Goal: Task Accomplishment & Management: Manage account settings

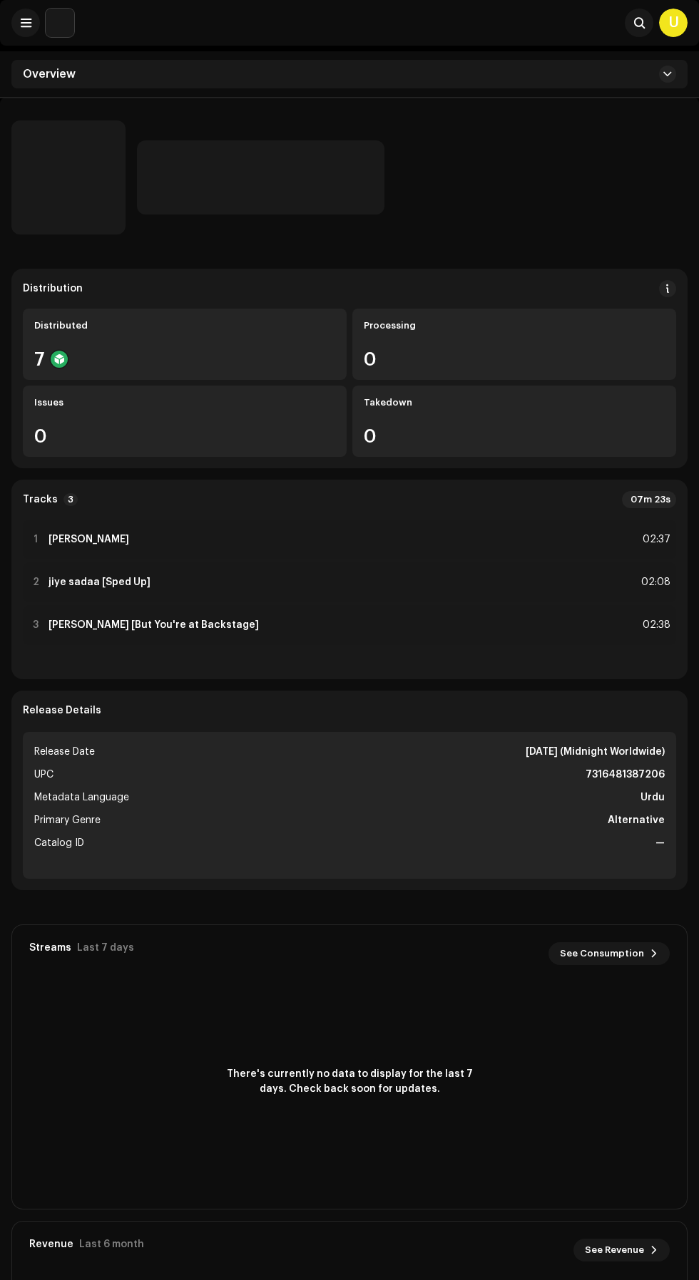
click at [88, 350] on div "7" at bounding box center [184, 359] width 301 height 19
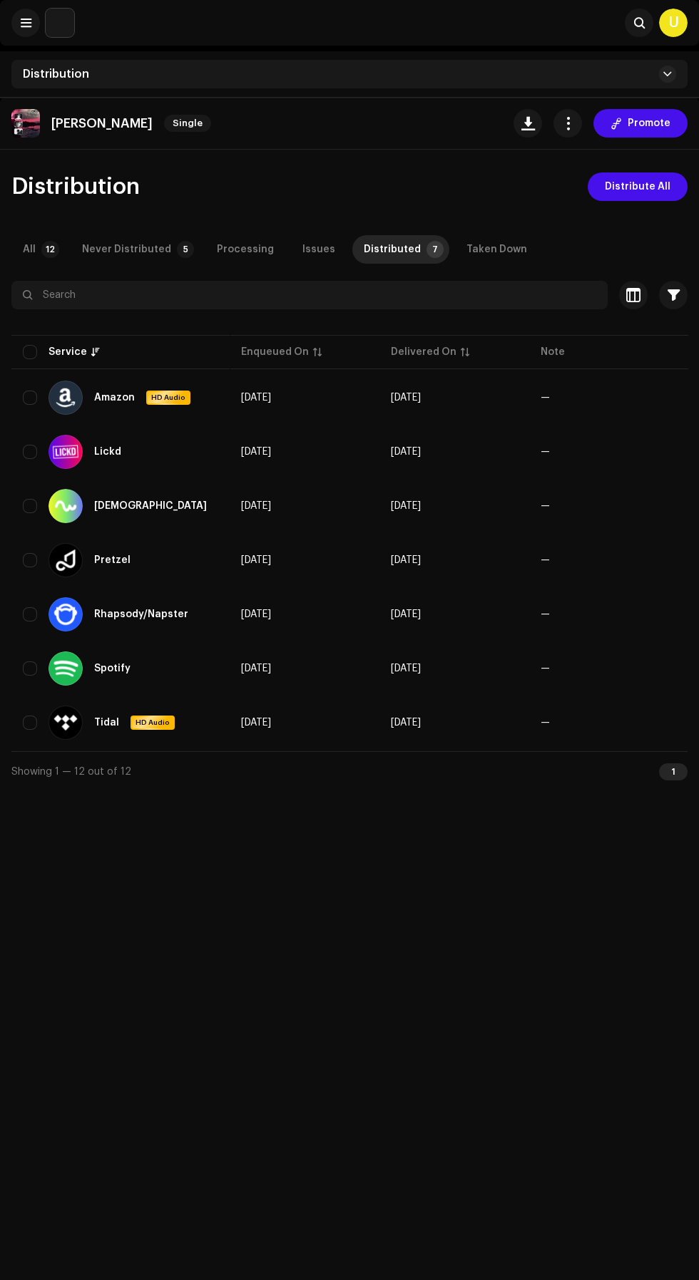
click at [111, 245] on div "Never Distributed" at bounding box center [126, 249] width 89 height 29
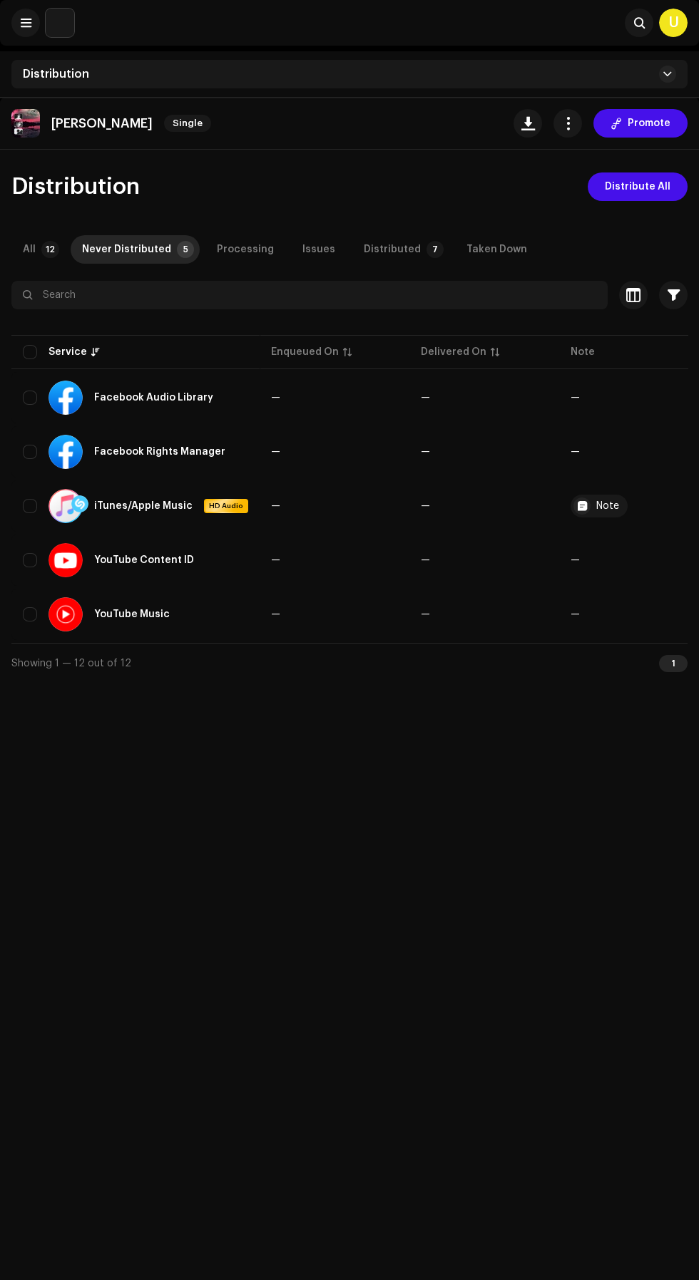
click at [575, 500] on div at bounding box center [581, 506] width 17 height 17
click at [574, 506] on div at bounding box center [581, 506] width 17 height 17
click at [602, 509] on div "Note" at bounding box center [607, 506] width 23 height 10
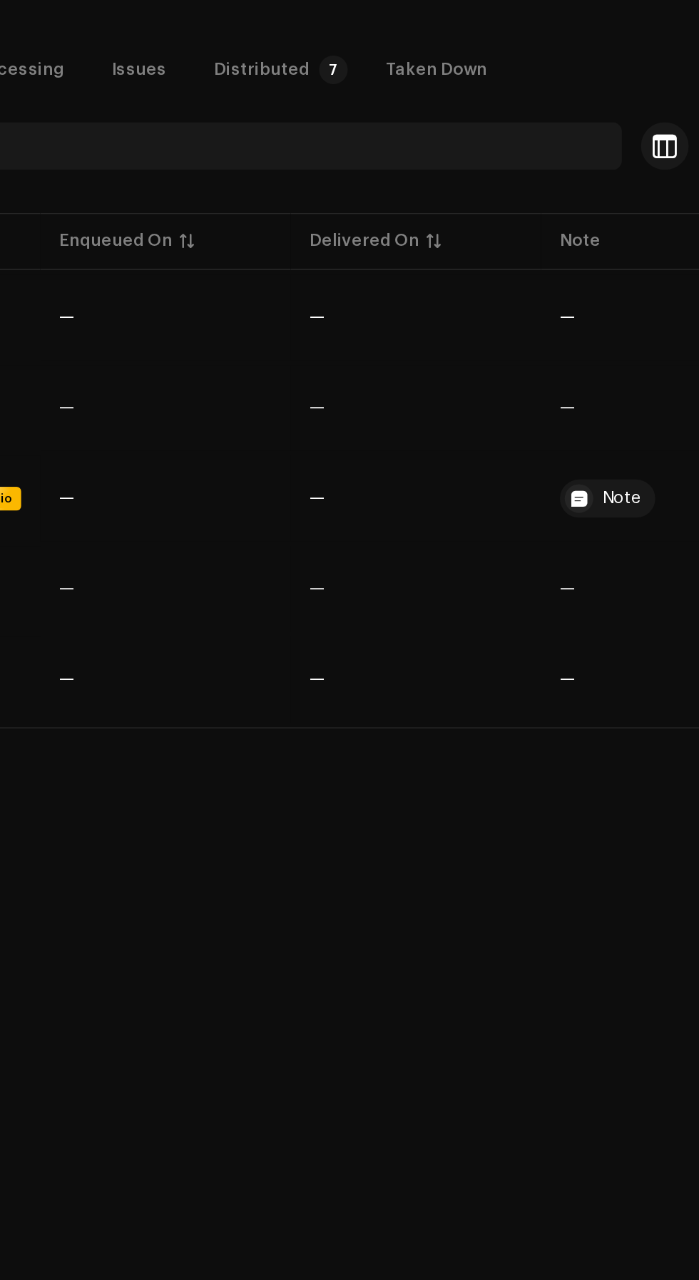
click at [600, 505] on div "Note" at bounding box center [607, 506] width 23 height 10
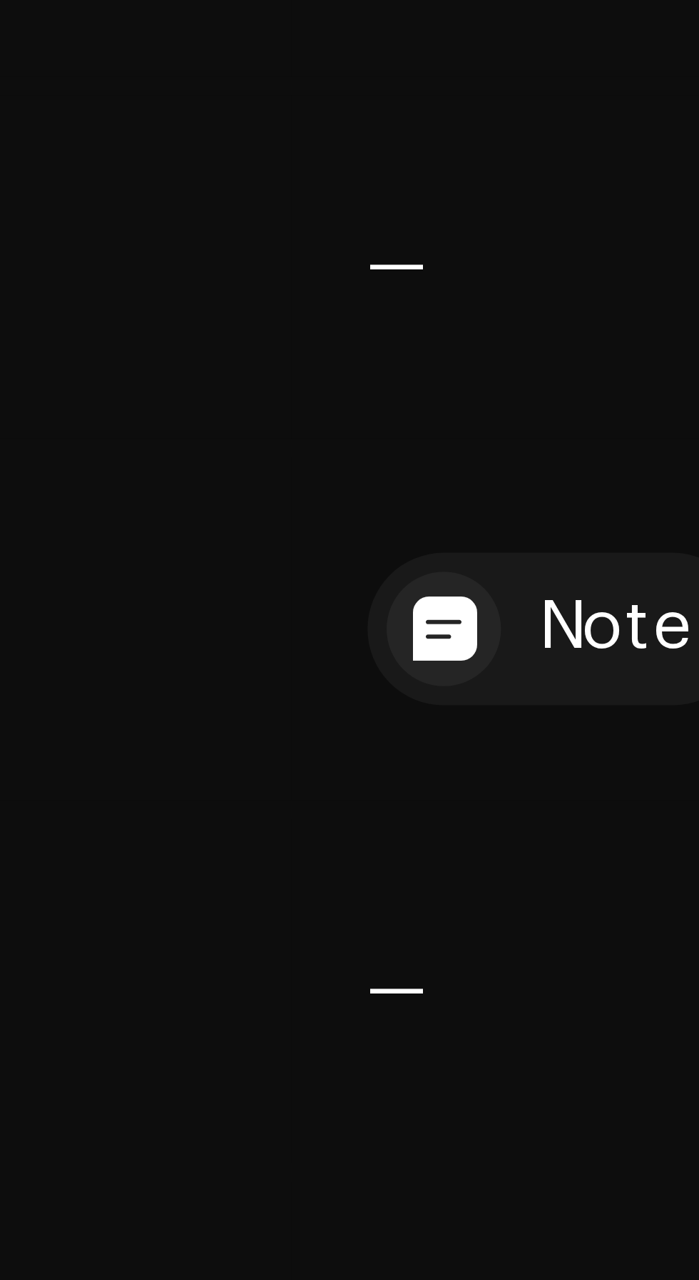
scroll to position [0, 3]
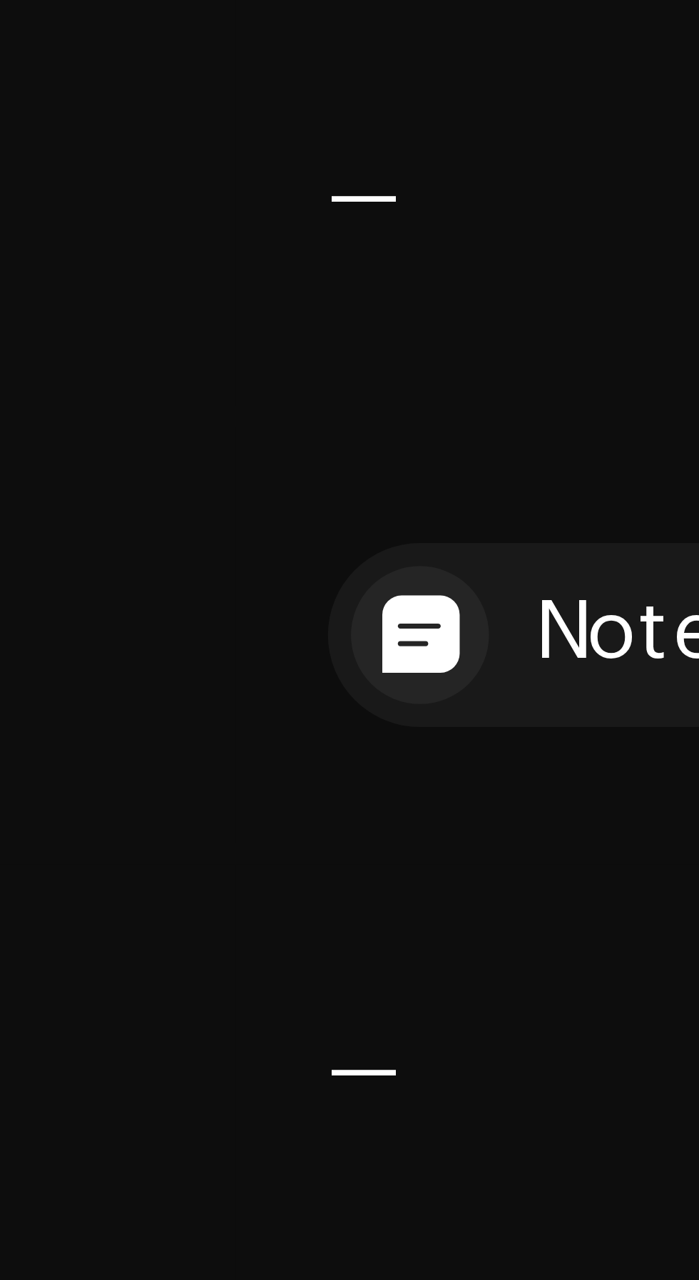
click at [575, 505] on div at bounding box center [578, 506] width 17 height 17
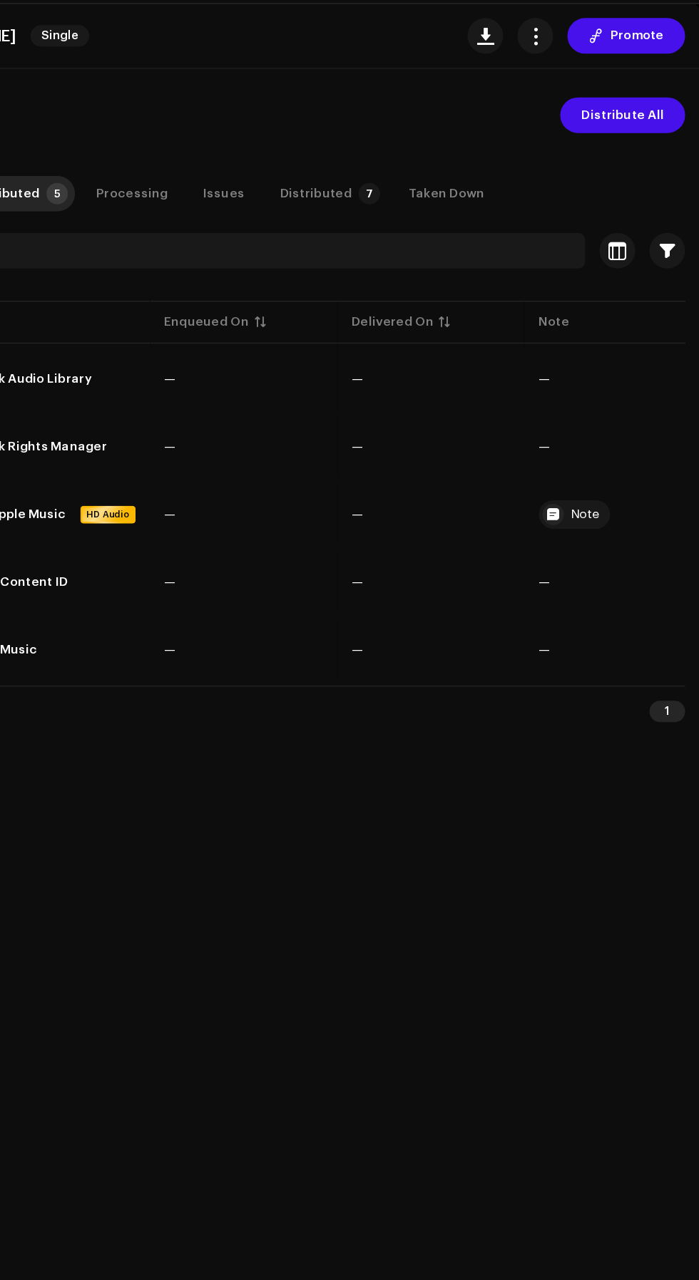
scroll to position [0, 0]
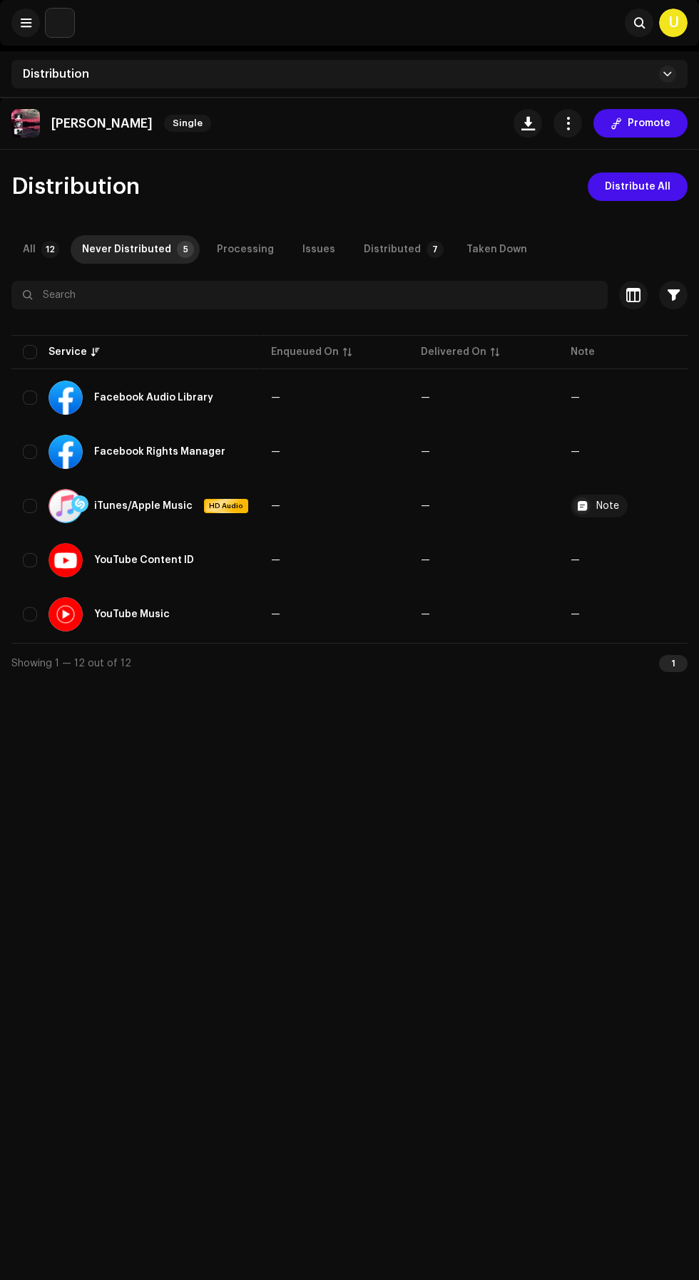
click at [364, 250] on div "Distributed" at bounding box center [392, 249] width 57 height 29
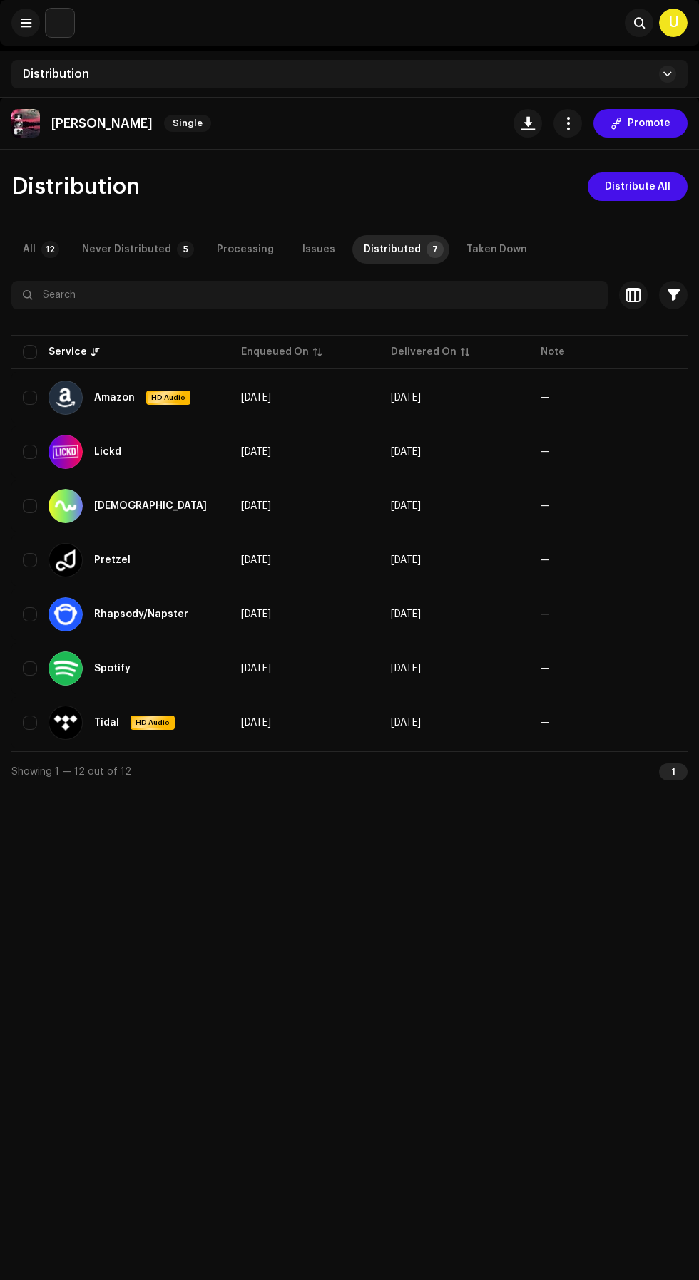
click at [151, 247] on div "Never Distributed" at bounding box center [126, 249] width 89 height 29
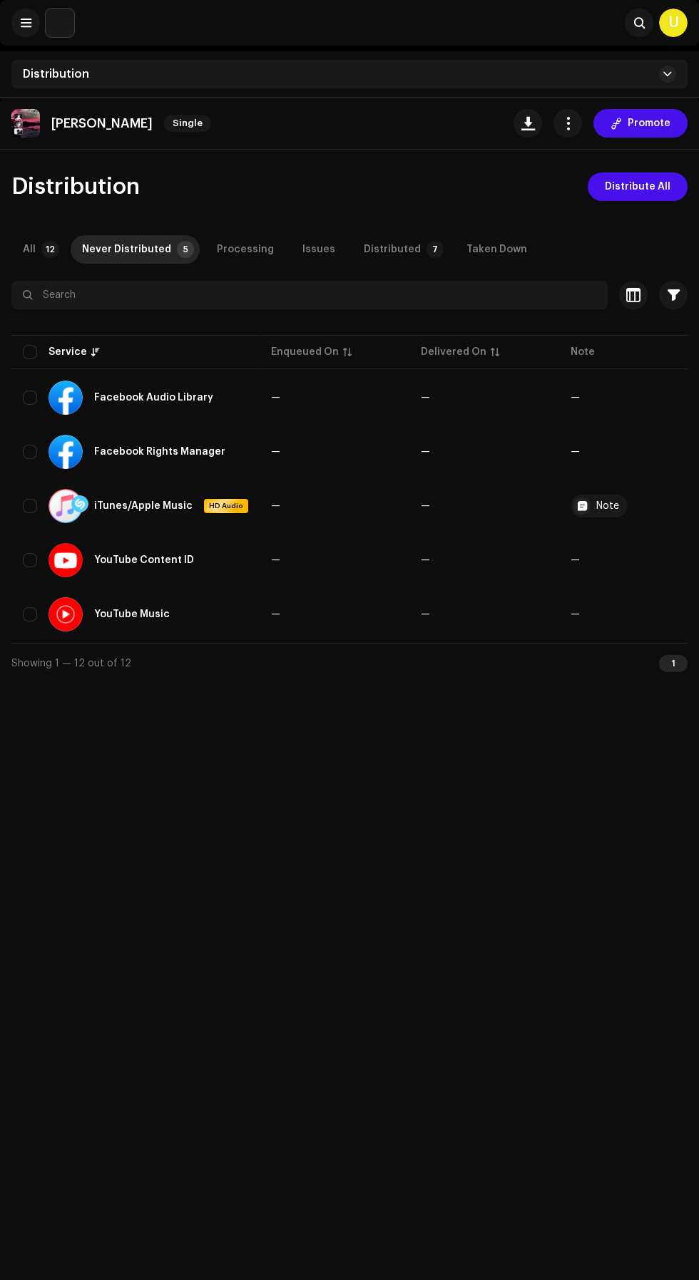
click at [600, 506] on div "Note" at bounding box center [607, 506] width 23 height 10
click at [574, 506] on div at bounding box center [581, 506] width 17 height 17
click at [600, 506] on div "Note" at bounding box center [607, 506] width 23 height 10
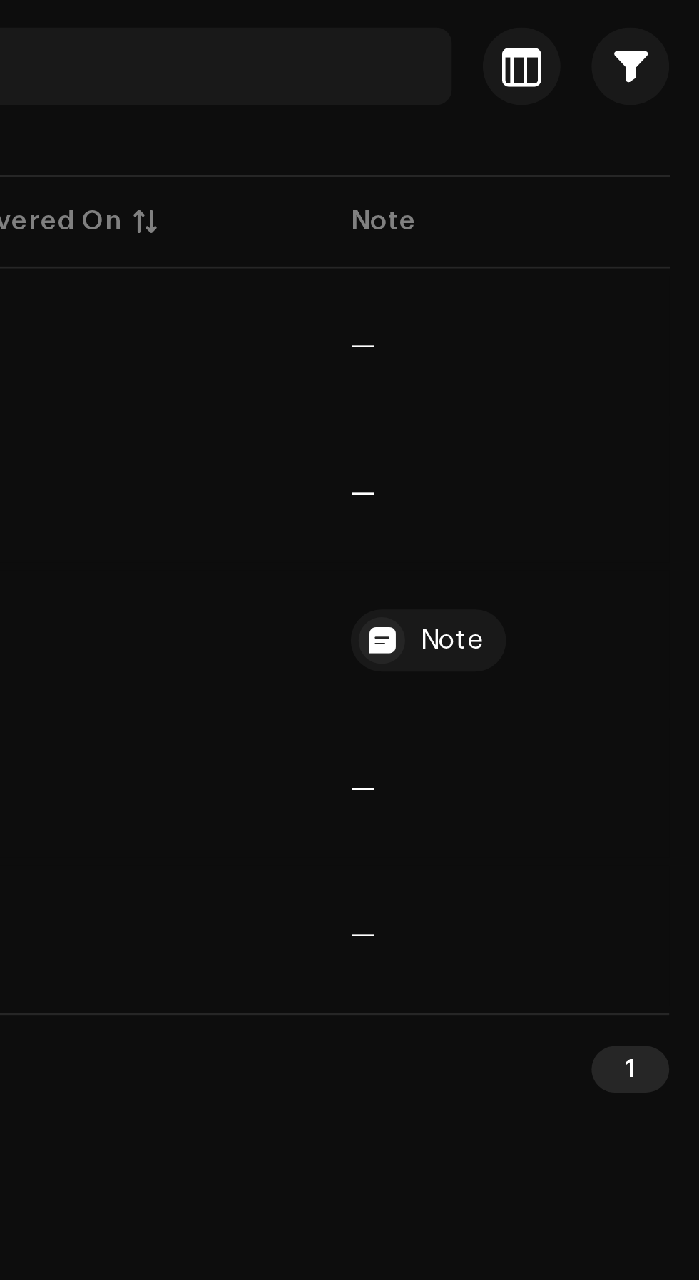
click at [582, 505] on re-a-icon-status-badge at bounding box center [581, 506] width 17 height 17
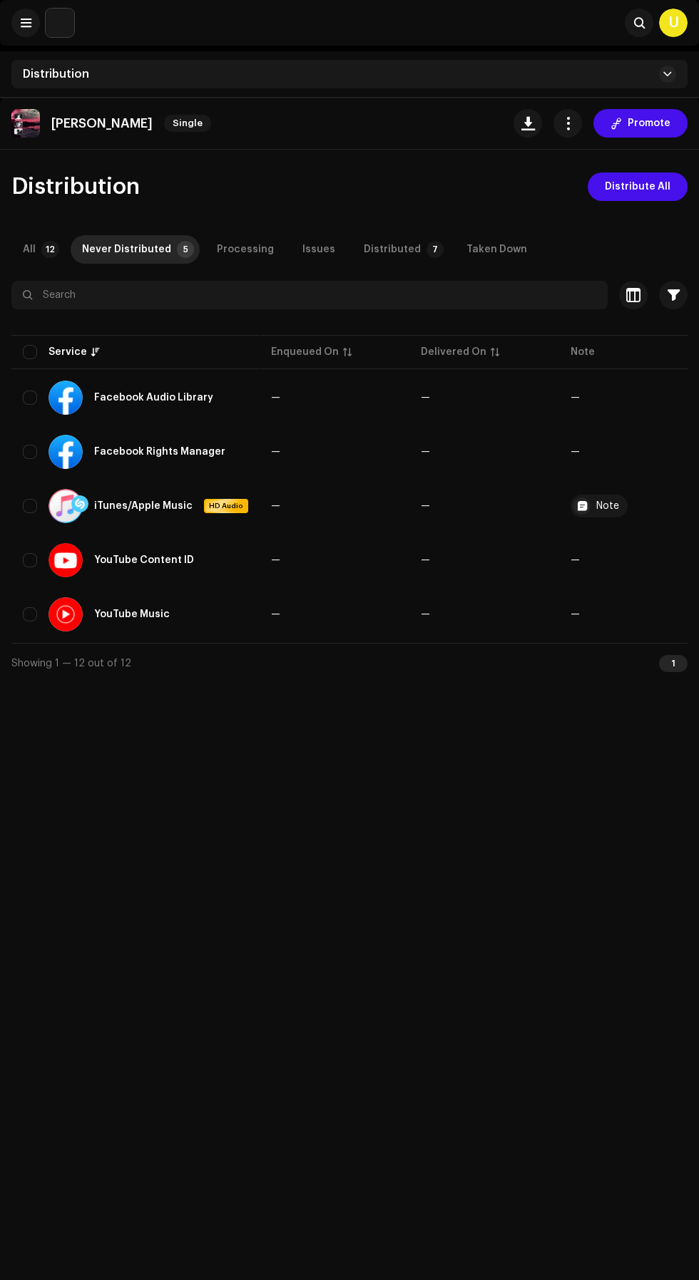
click at [30, 352] on input "checkbox" at bounding box center [30, 352] width 14 height 14
checkbox input "true"
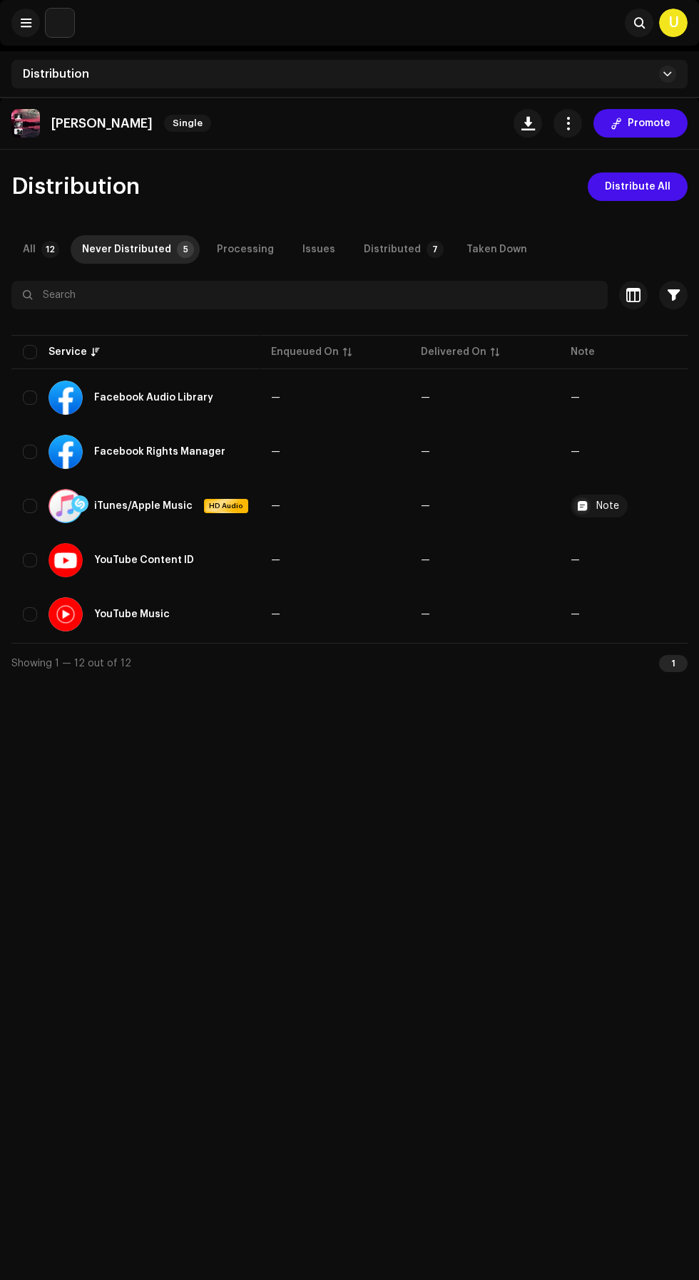
checkbox input "true"
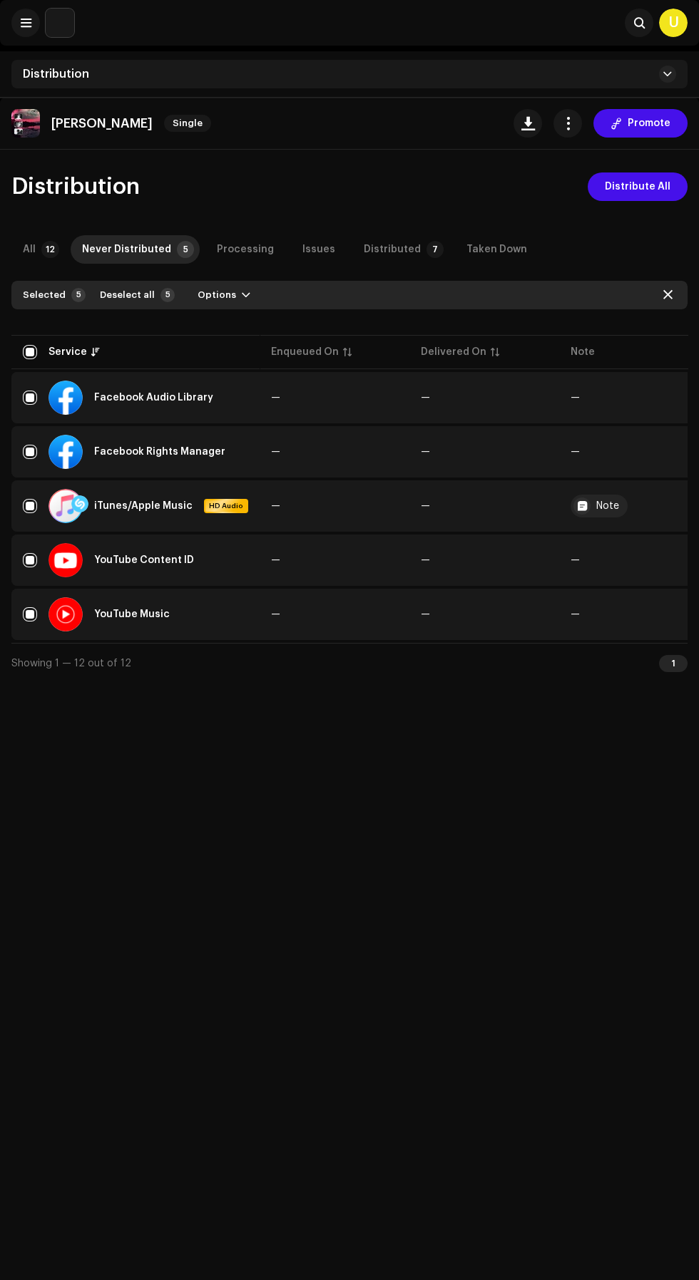
click at [30, 352] on input "checkbox" at bounding box center [30, 352] width 14 height 14
checkbox input "false"
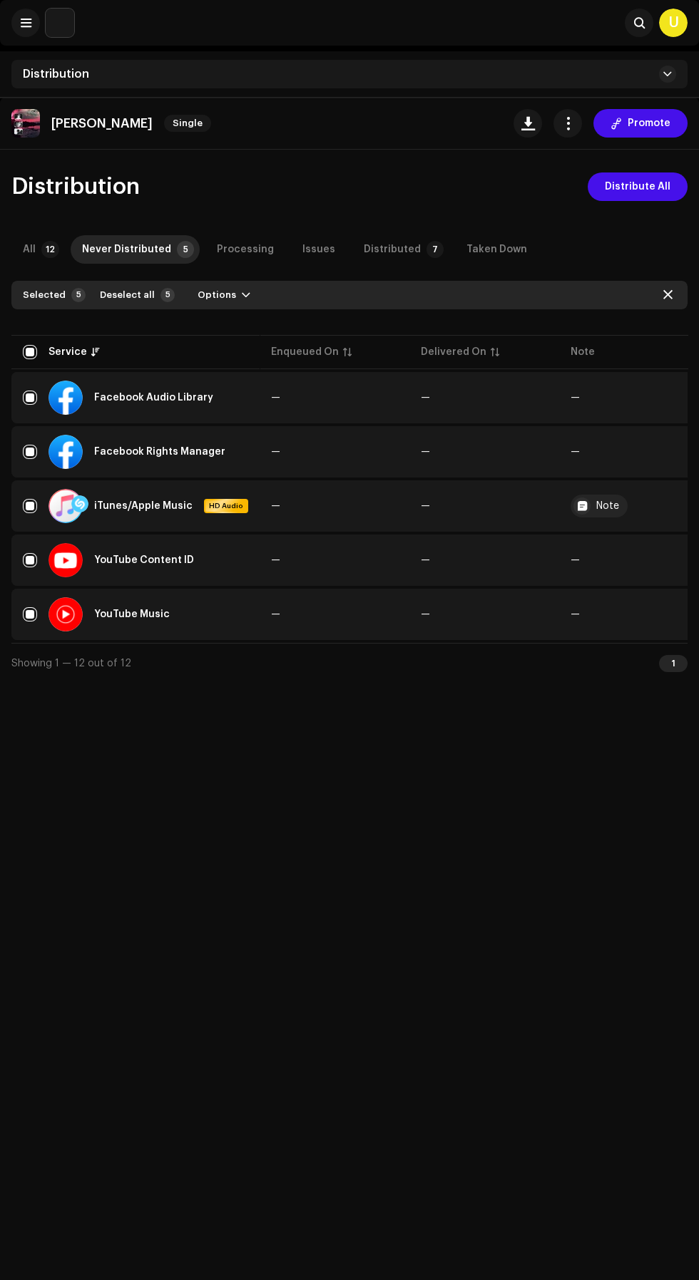
checkbox input "false"
